Goal: Navigation & Orientation: Find specific page/section

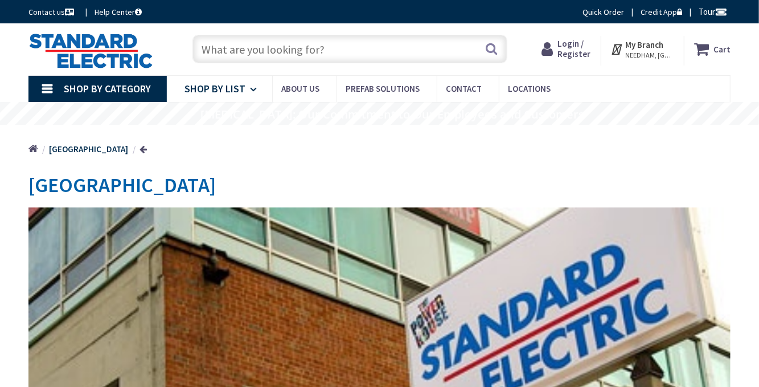
click at [215, 92] on span "Shop By List" at bounding box center [215, 88] width 61 height 13
click at [75, 85] on span "Shop By Category" at bounding box center [107, 88] width 87 height 13
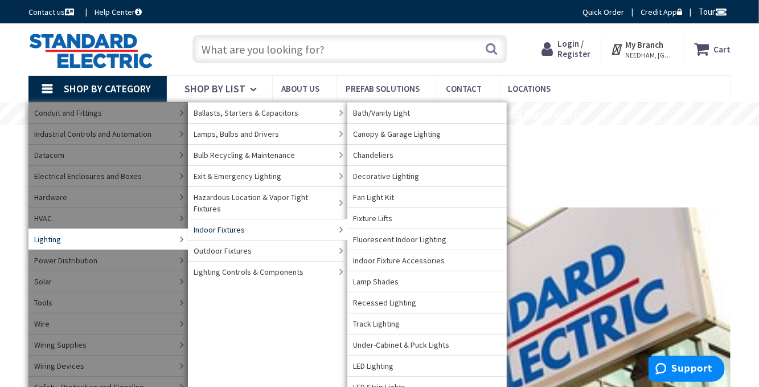
click at [224, 224] on span "Indoor Fixtures" at bounding box center [219, 229] width 51 height 11
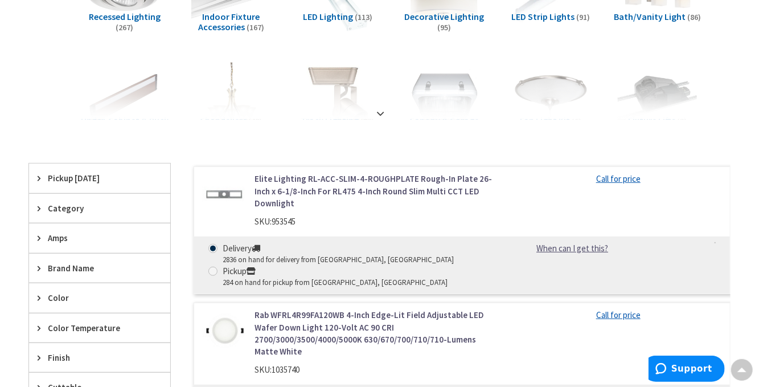
scroll to position [171, 0]
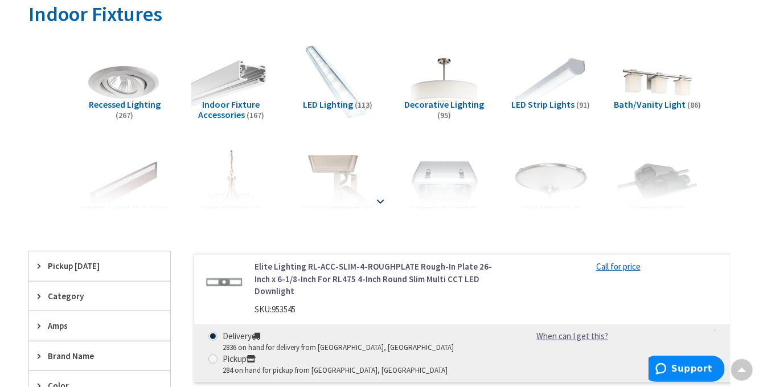
click at [381, 198] on strong at bounding box center [381, 201] width 14 height 13
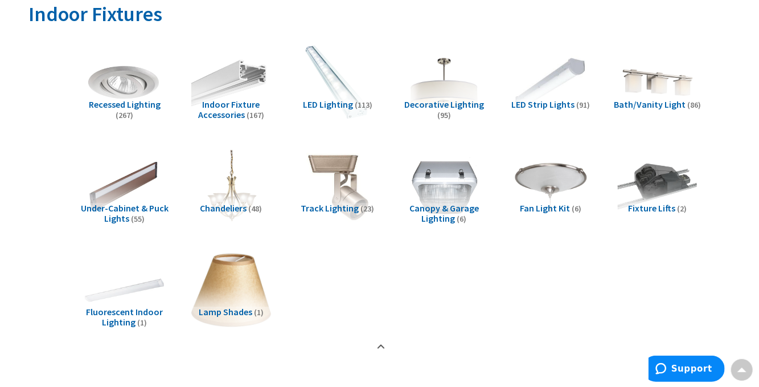
click at [464, 101] on span "Decorative Lighting" at bounding box center [444, 104] width 80 height 11
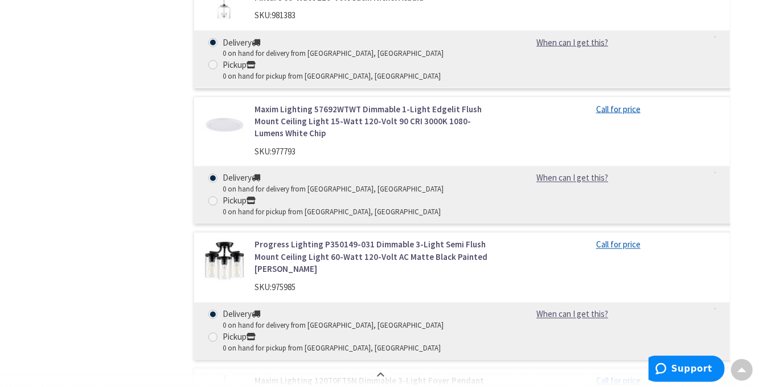
scroll to position [0, 0]
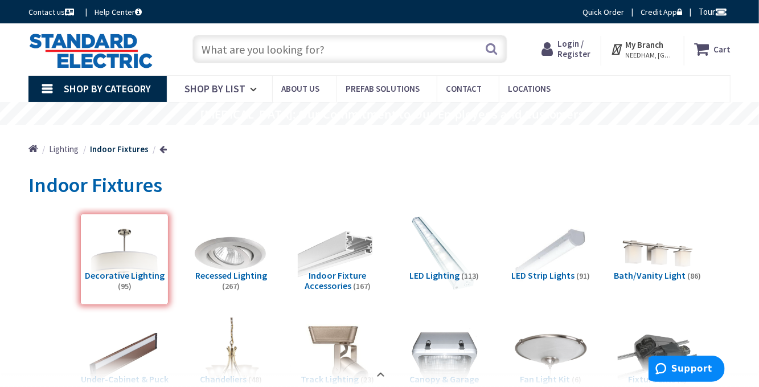
click at [243, 334] on img at bounding box center [231, 358] width 88 height 88
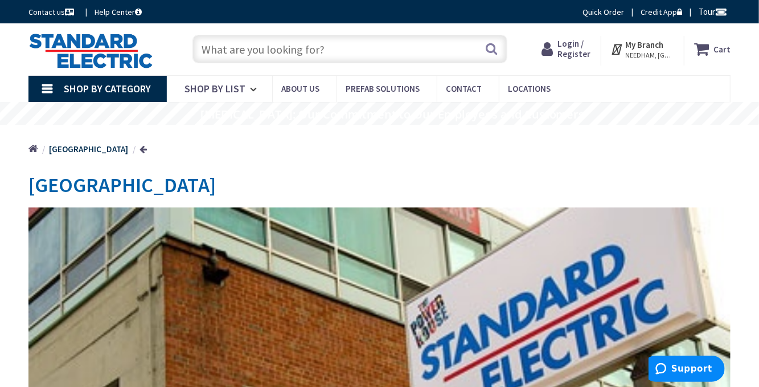
click at [143, 95] on link "Shop By Category" at bounding box center [97, 89] width 138 height 26
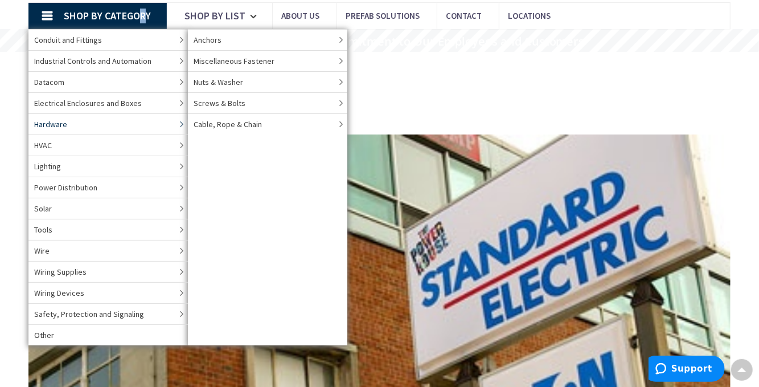
scroll to position [57, 0]
